Goal: Book appointment/travel/reservation

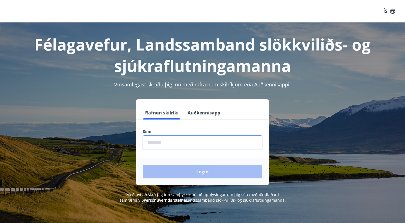
click at [186, 144] on input "phone" at bounding box center [202, 143] width 119 height 14
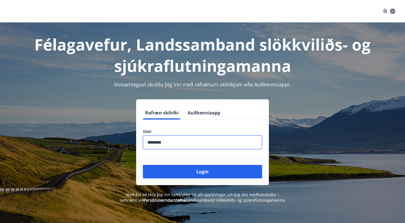
type input "********"
click at [202, 172] on button "Login" at bounding box center [202, 171] width 119 height 13
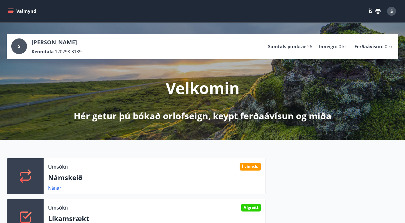
click at [10, 13] on icon "menu" at bounding box center [10, 12] width 5 height 1
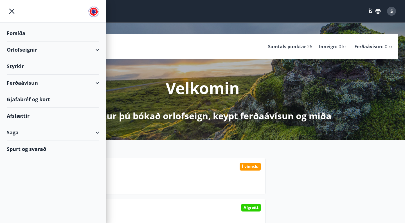
click at [98, 50] on div "Orlofseignir" at bounding box center [53, 50] width 92 height 17
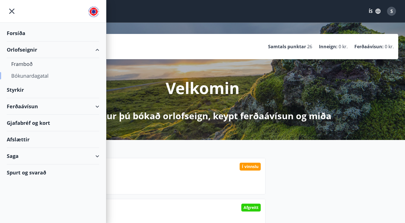
click at [26, 76] on div "Bókunardagatal" at bounding box center [52, 76] width 83 height 12
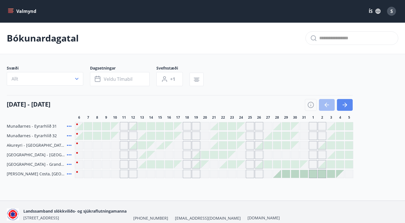
click at [343, 100] on button "button" at bounding box center [345, 105] width 16 height 12
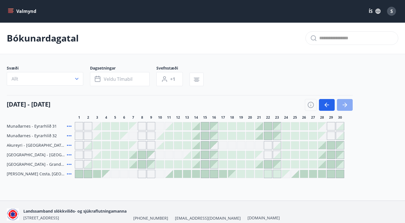
click at [343, 100] on button "button" at bounding box center [345, 105] width 16 height 12
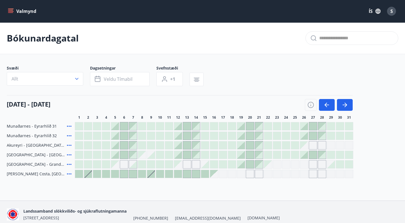
click at [114, 165] on div "Gráir dagar eru ekki bókanlegir" at bounding box center [115, 165] width 8 height 8
click at [119, 164] on div "[PERSON_NAME] eru ekki [DEMOGRAPHIC_DATA]" at bounding box center [214, 164] width 278 height 8
click at [115, 165] on div "Gráir dagar eru ekki bókanlegir" at bounding box center [115, 165] width 8 height 8
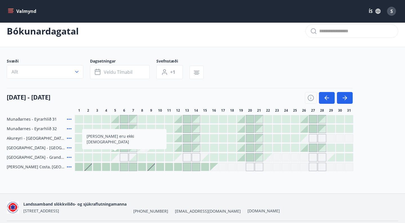
scroll to position [8, 0]
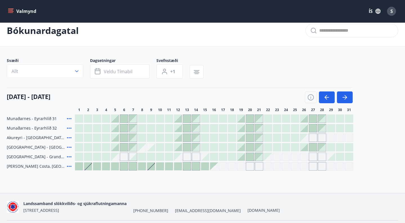
click at [151, 91] on div "[DATE] - [DATE]" at bounding box center [180, 96] width 346 height 16
click at [179, 159] on div "Gráir dagar eru ekki bókanlegir" at bounding box center [178, 157] width 8 height 8
click at [11, 13] on icon "menu" at bounding box center [10, 12] width 5 height 1
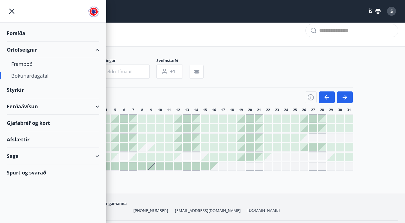
click at [98, 106] on div "Ferðaávísun" at bounding box center [53, 106] width 92 height 17
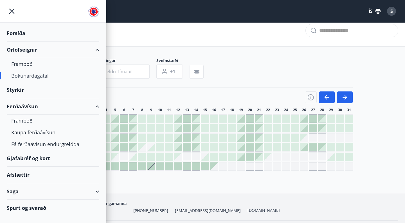
click at [36, 159] on div "Gjafabréf og kort" at bounding box center [53, 158] width 92 height 17
